Goal: Information Seeking & Learning: Find specific fact

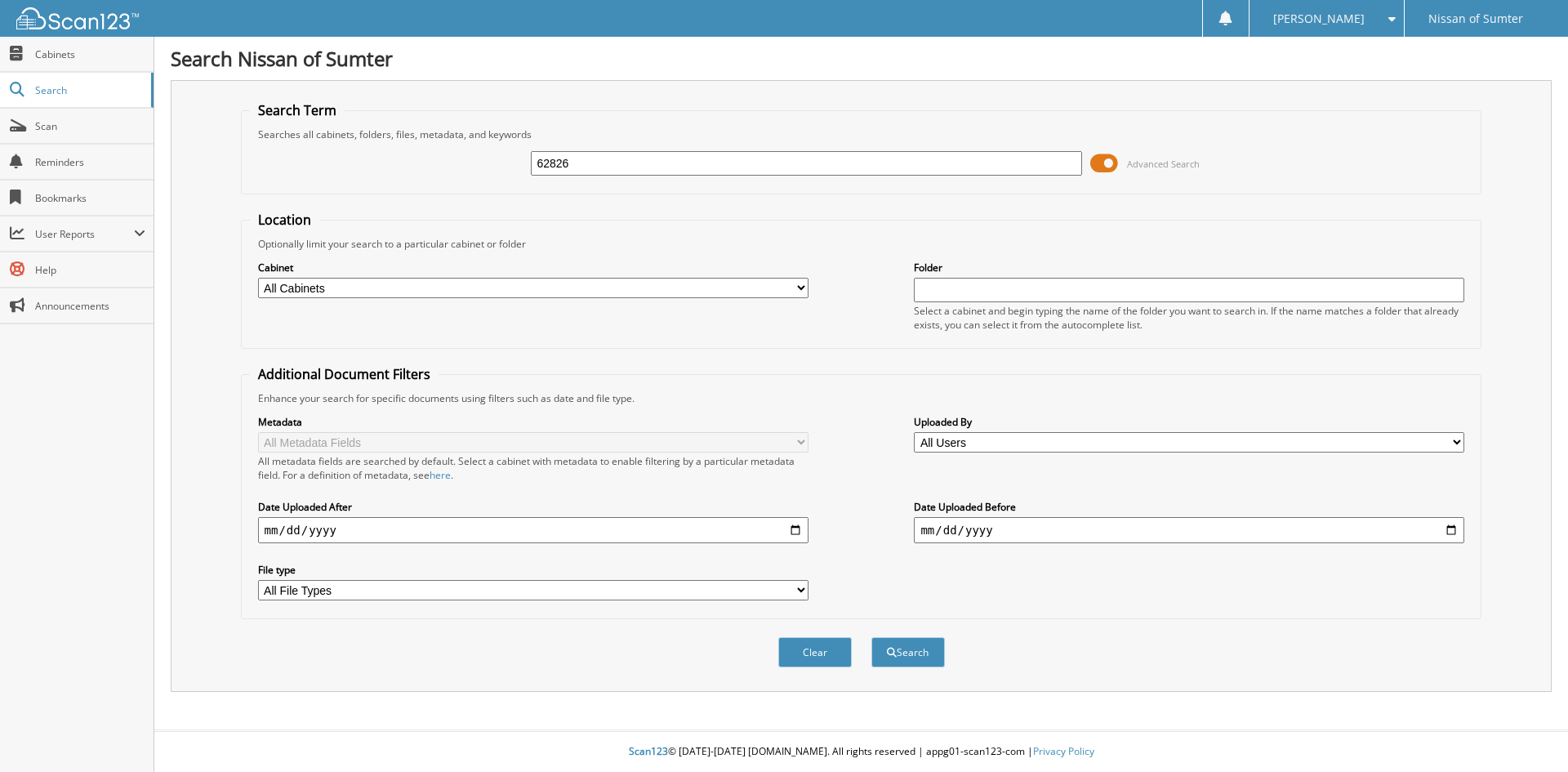
type input "62826"
click at [872, 637] on button "Search" at bounding box center [908, 651] width 73 height 30
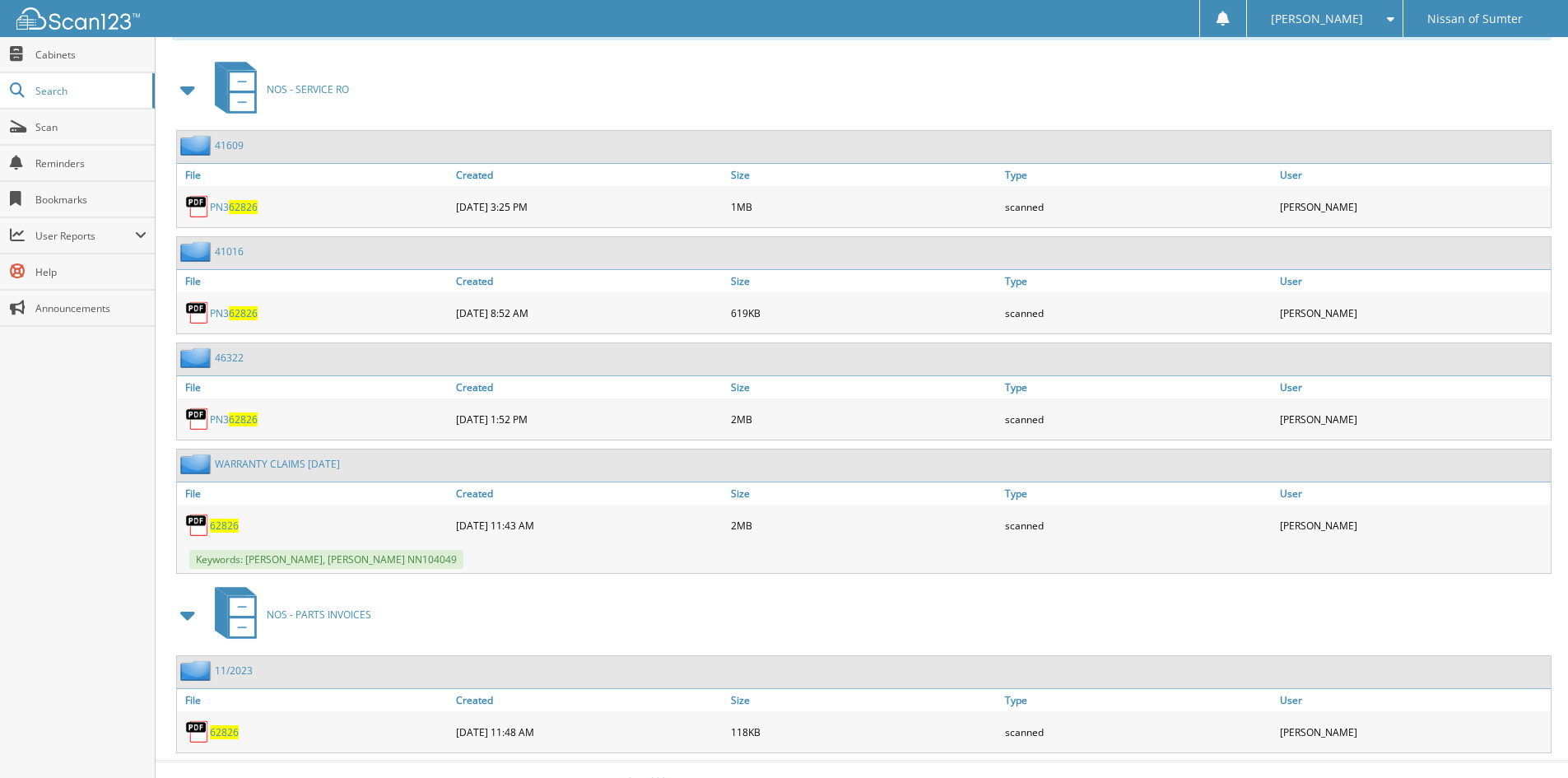
scroll to position [732, 0]
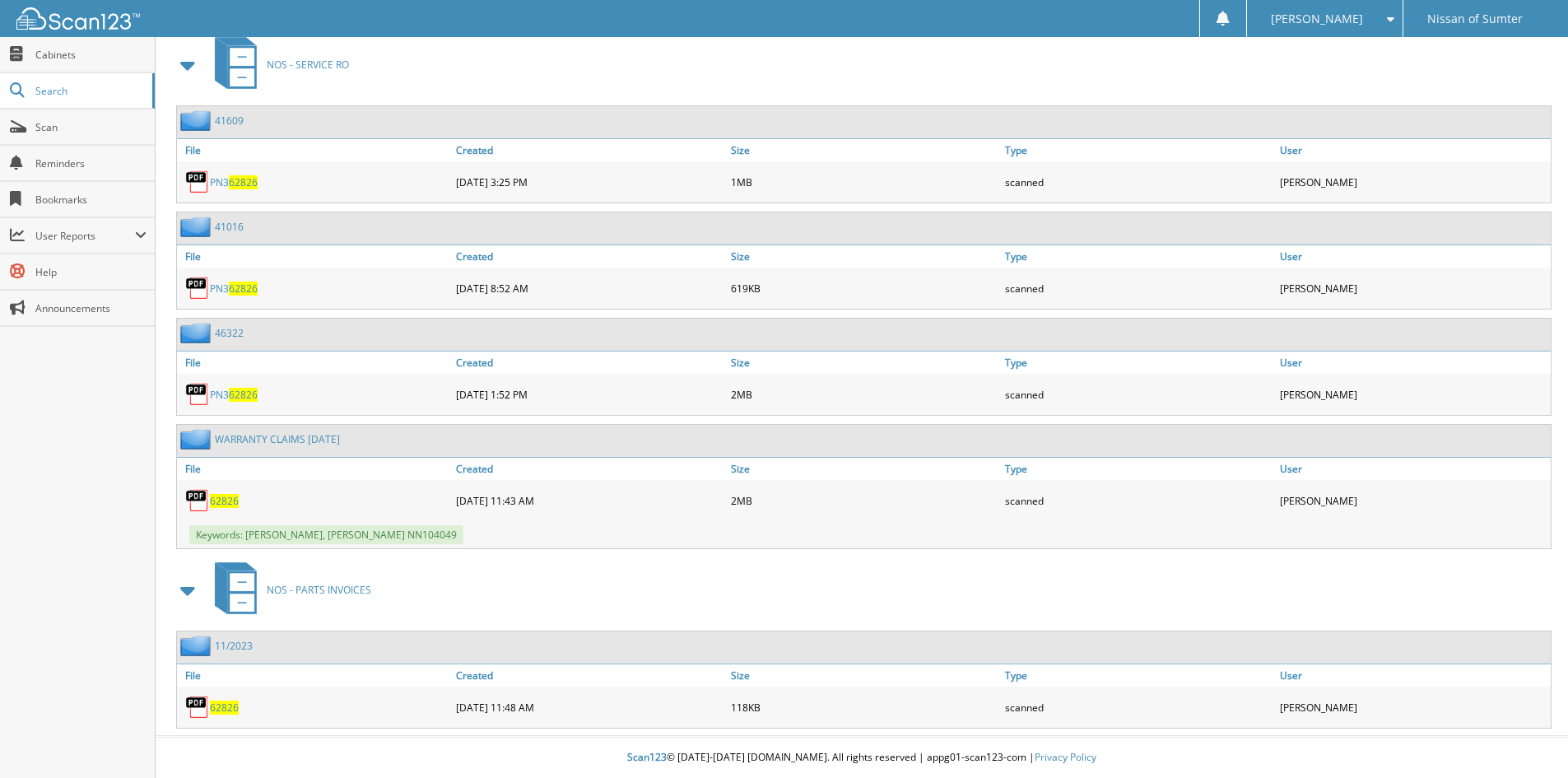
click at [227, 501] on span "62826" at bounding box center [224, 500] width 28 height 14
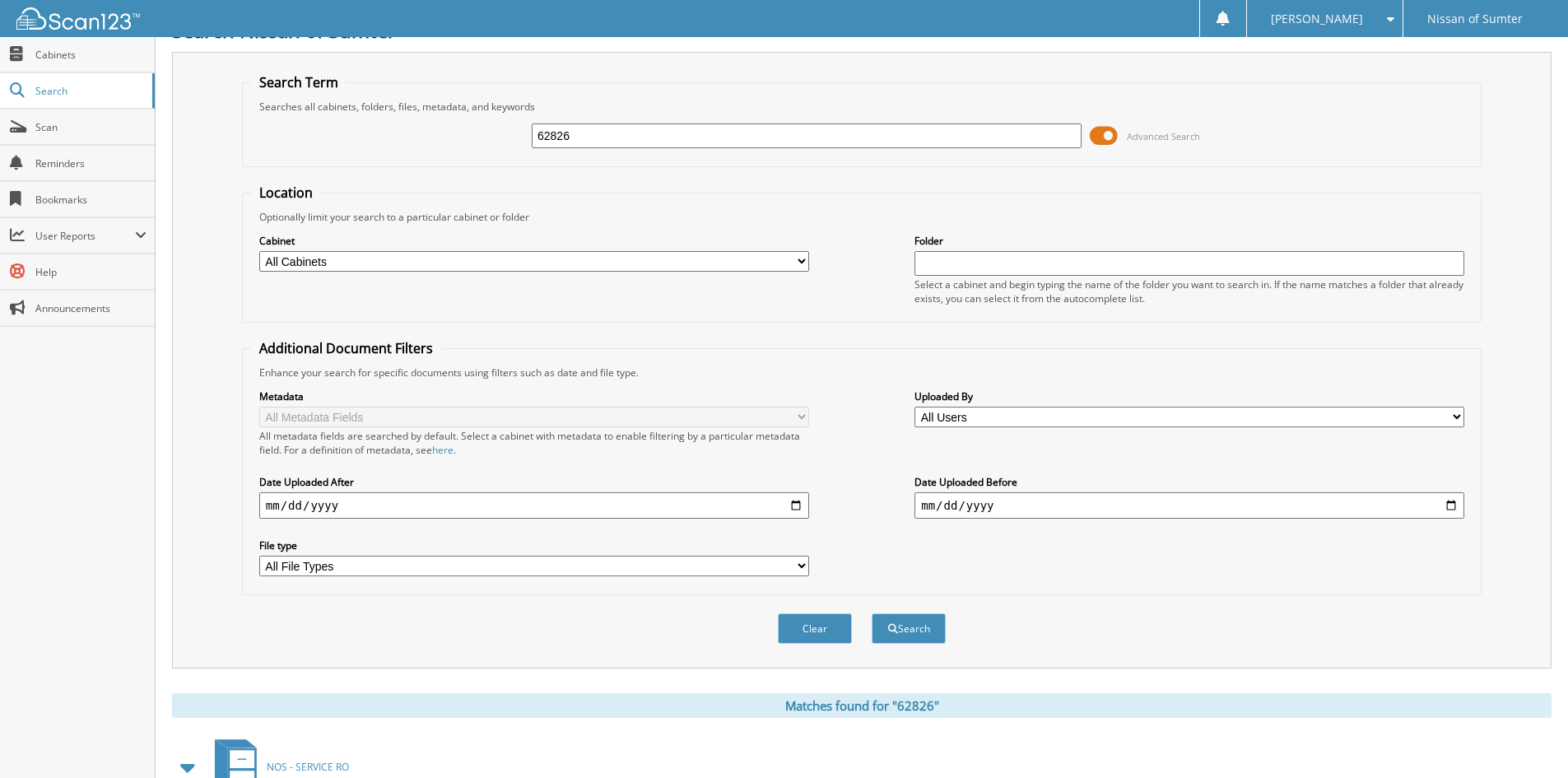
scroll to position [0, 0]
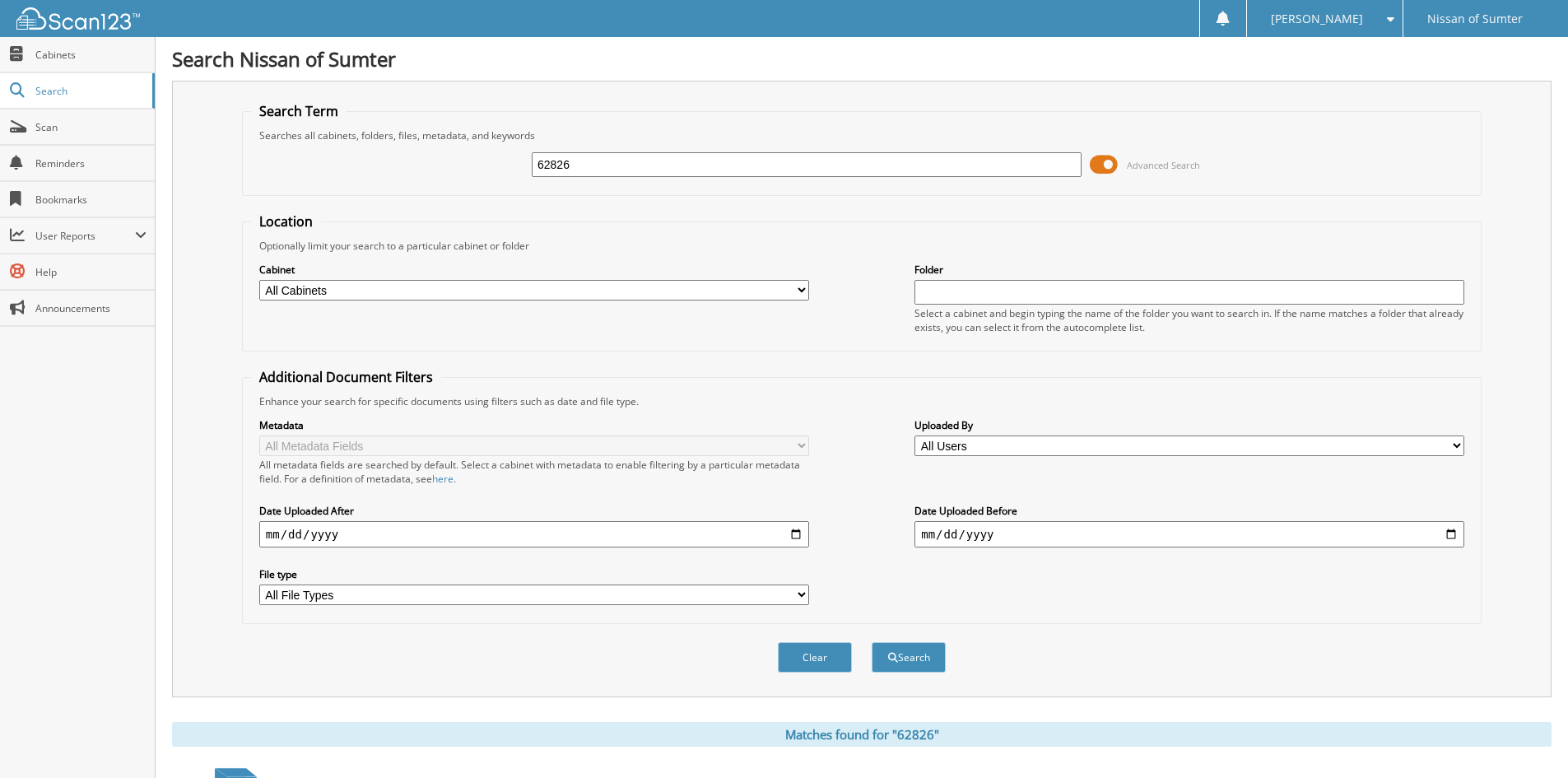
click at [749, 151] on div "62826" at bounding box center [807, 164] width 549 height 28
click at [754, 161] on input "62826" at bounding box center [807, 164] width 549 height 25
type input "62820"
click at [871, 642] on button "Search" at bounding box center [908, 656] width 74 height 30
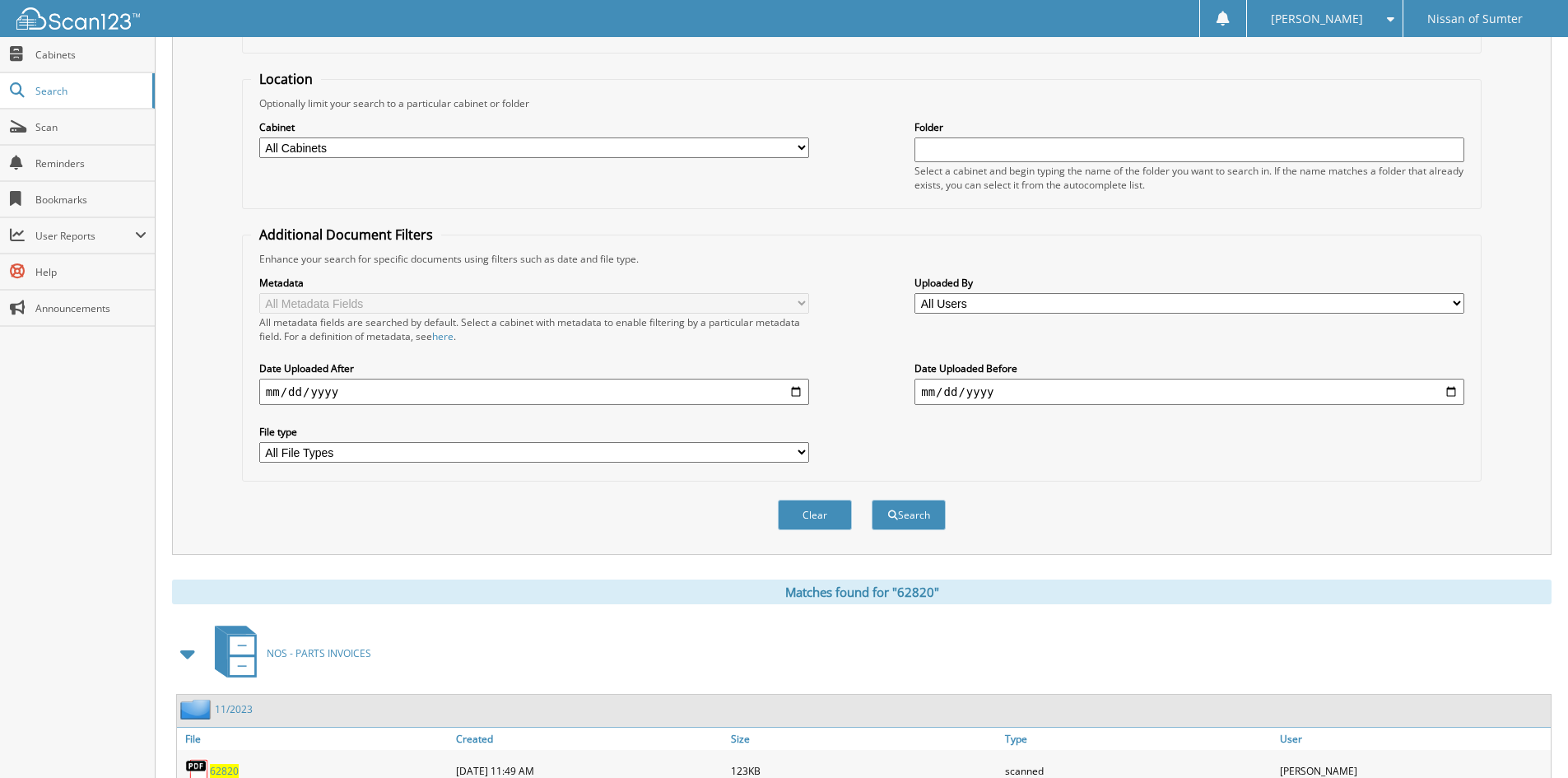
scroll to position [322, 0]
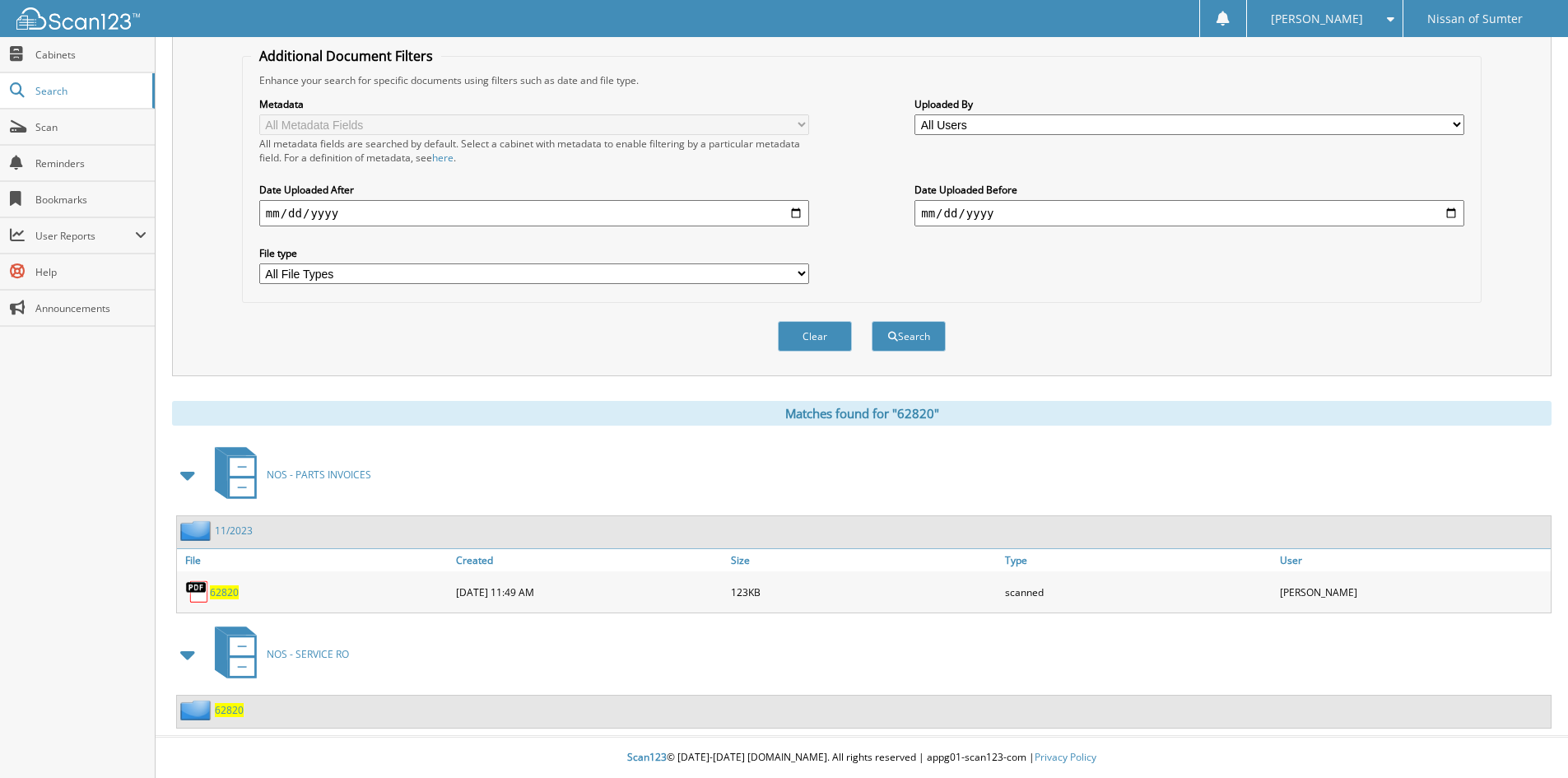
click at [322, 650] on span "NOS - SERVICE RO" at bounding box center [308, 653] width 82 height 14
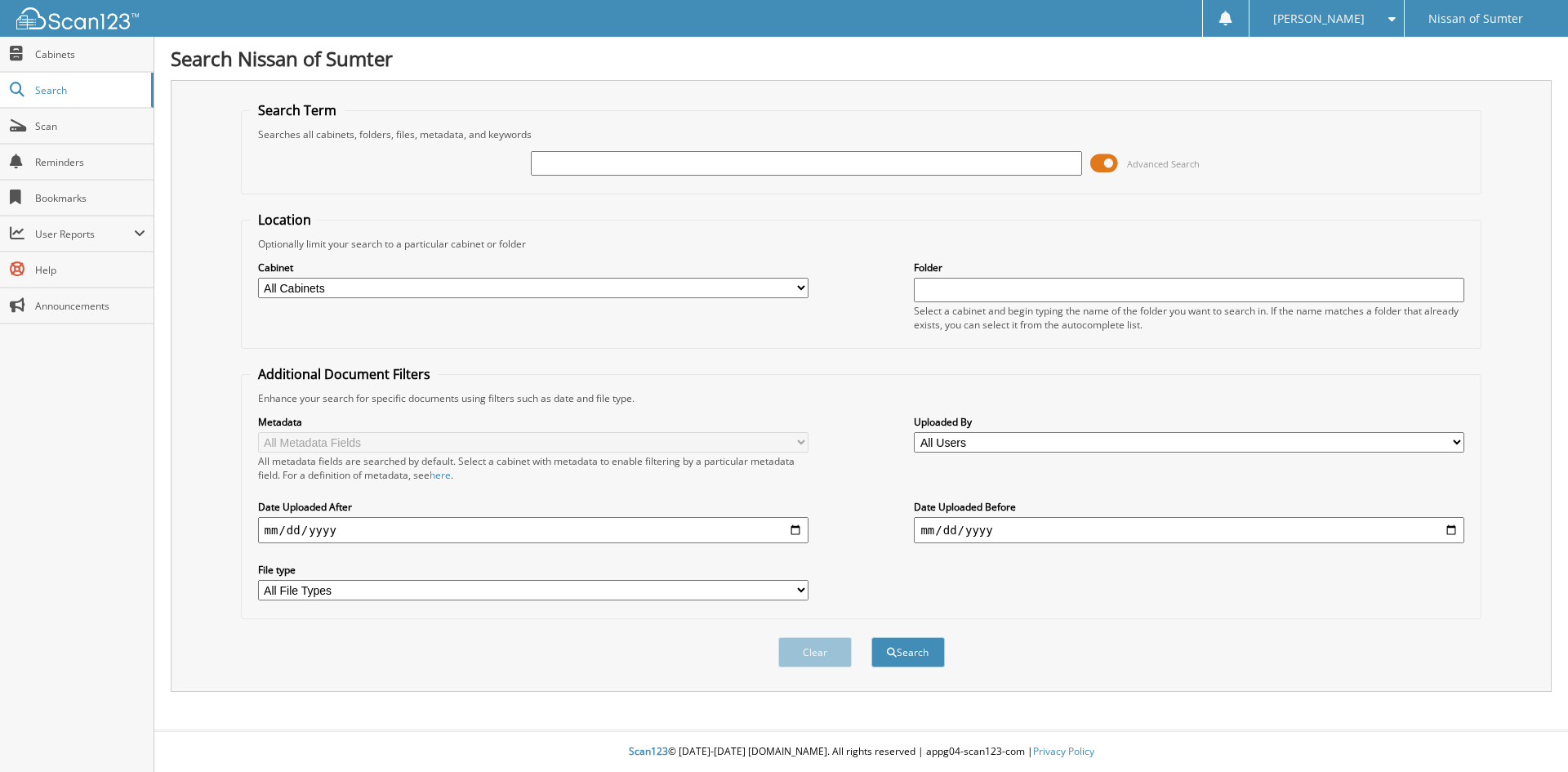
click at [72, 52] on span "Cabinets" at bounding box center [90, 55] width 110 height 14
click at [614, 163] on input "text" at bounding box center [805, 163] width 550 height 24
type input "58880"
click at [872, 637] on button "Search" at bounding box center [908, 651] width 73 height 30
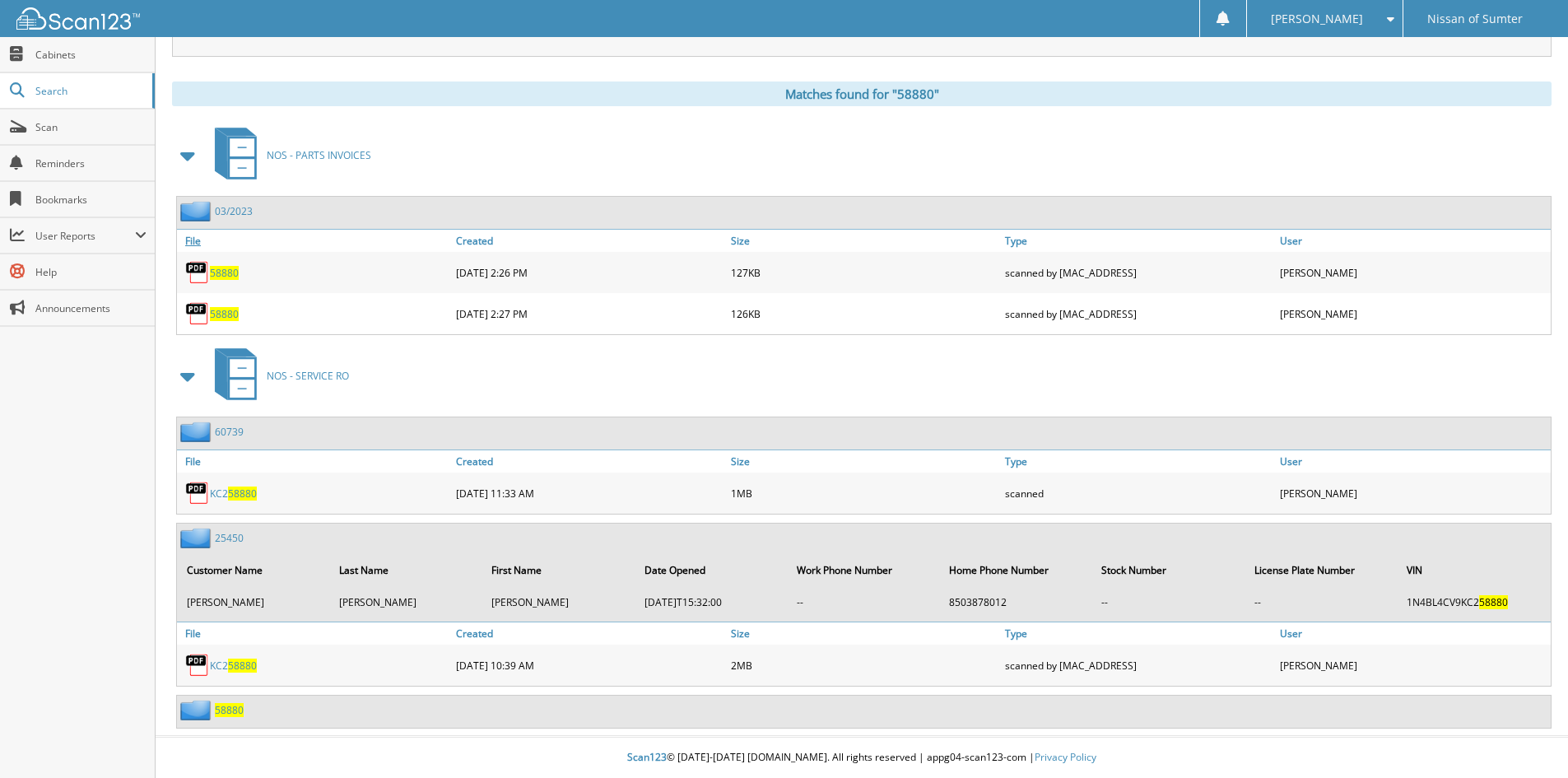
scroll to position [641, 0]
click at [226, 704] on span "58880" at bounding box center [229, 709] width 28 height 14
